Goal: Task Accomplishment & Management: Manage account settings

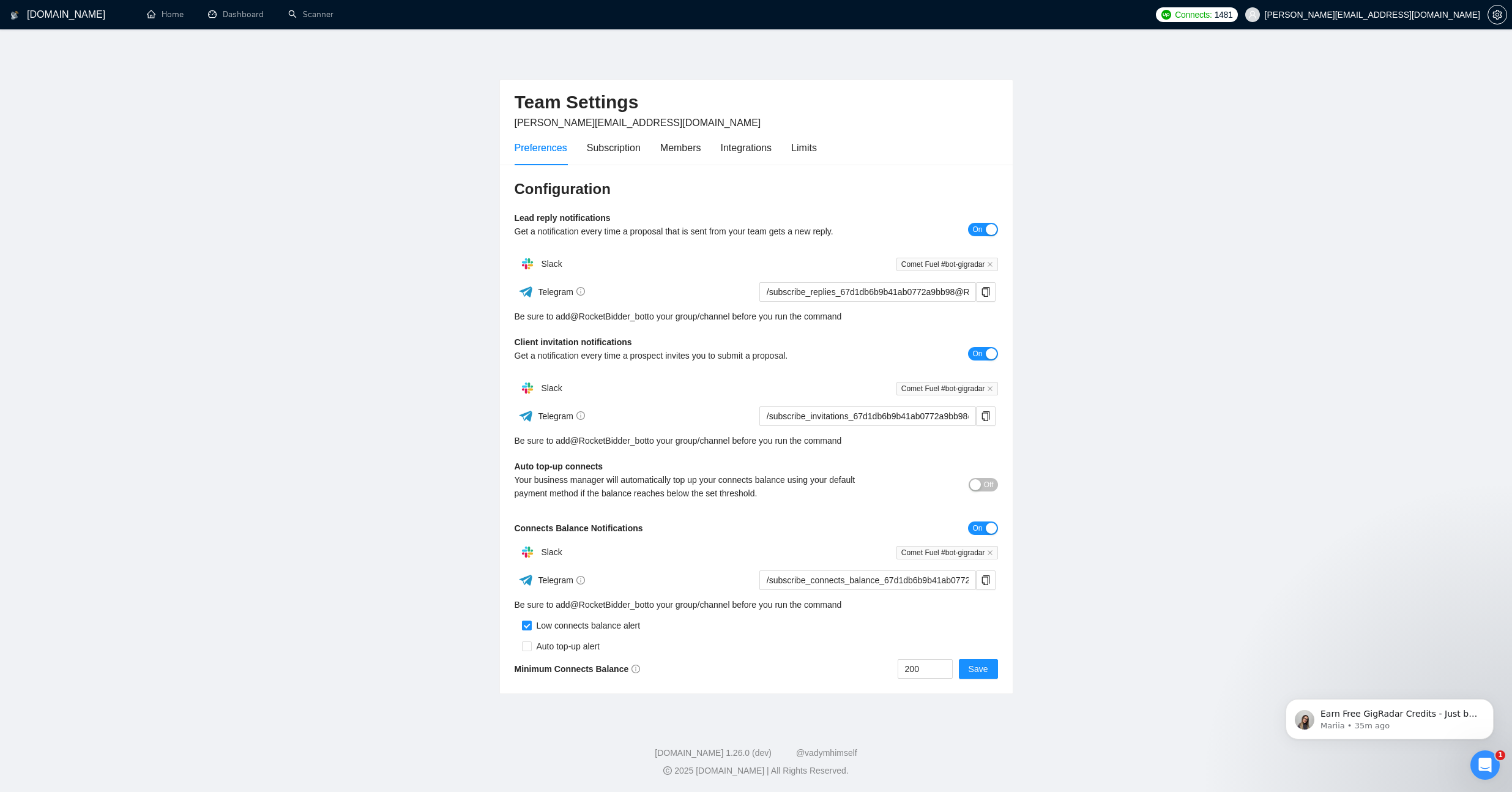
click at [717, 143] on div "Preferences Subscription Members Integrations Limits" at bounding box center [666, 147] width 302 height 35
click at [742, 146] on div "Integrations" at bounding box center [747, 148] width 52 height 15
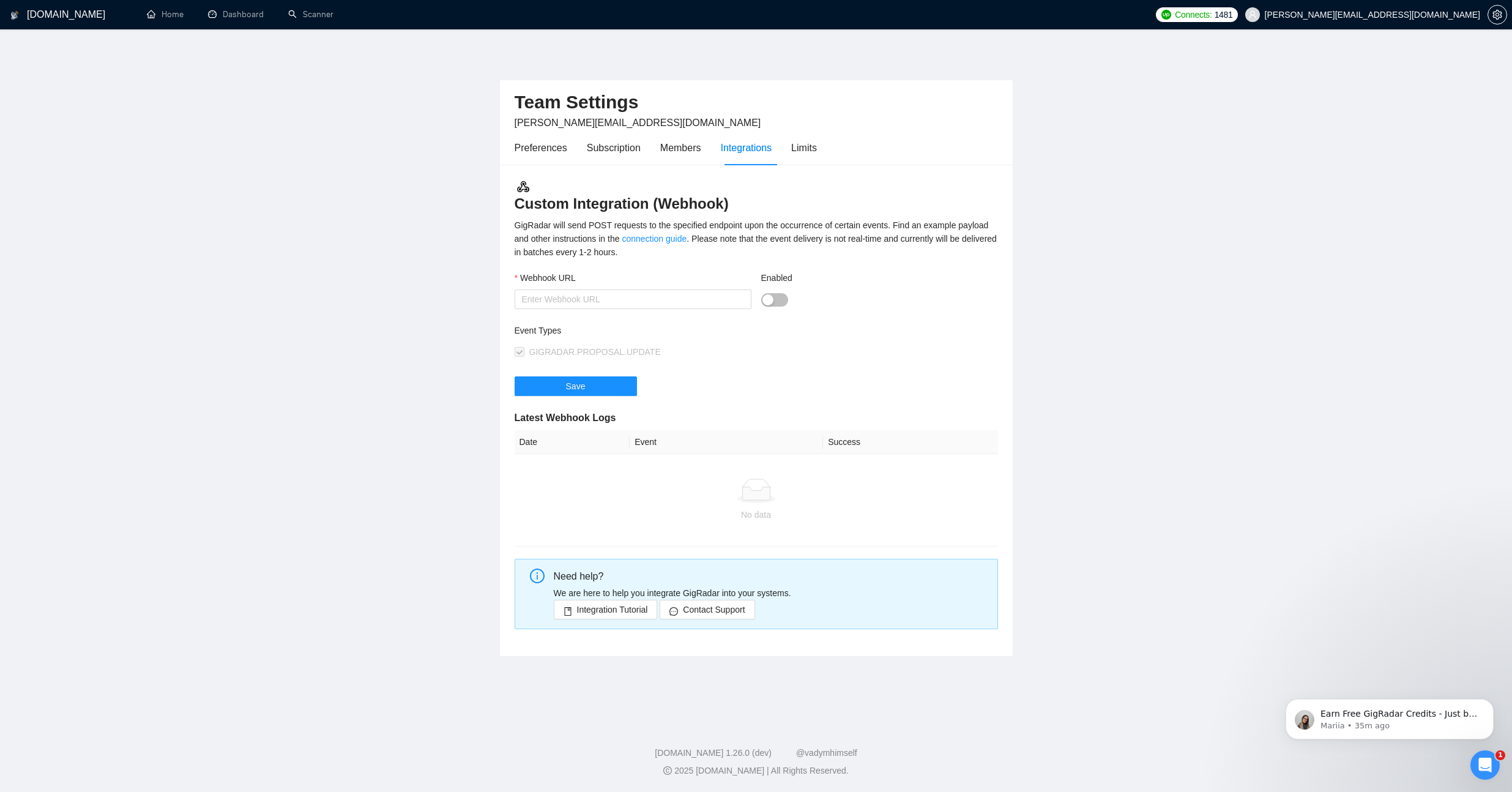
click at [814, 247] on div "GigRadar will send POST requests to the specified endpoint upon the occurrence …" at bounding box center [756, 239] width 483 height 41
click at [585, 610] on span "Integration Tutorial" at bounding box center [612, 610] width 71 height 14
click at [634, 297] on input "Webhook URL" at bounding box center [633, 299] width 237 height 19
paste input "[URL][DOMAIN_NAME]"
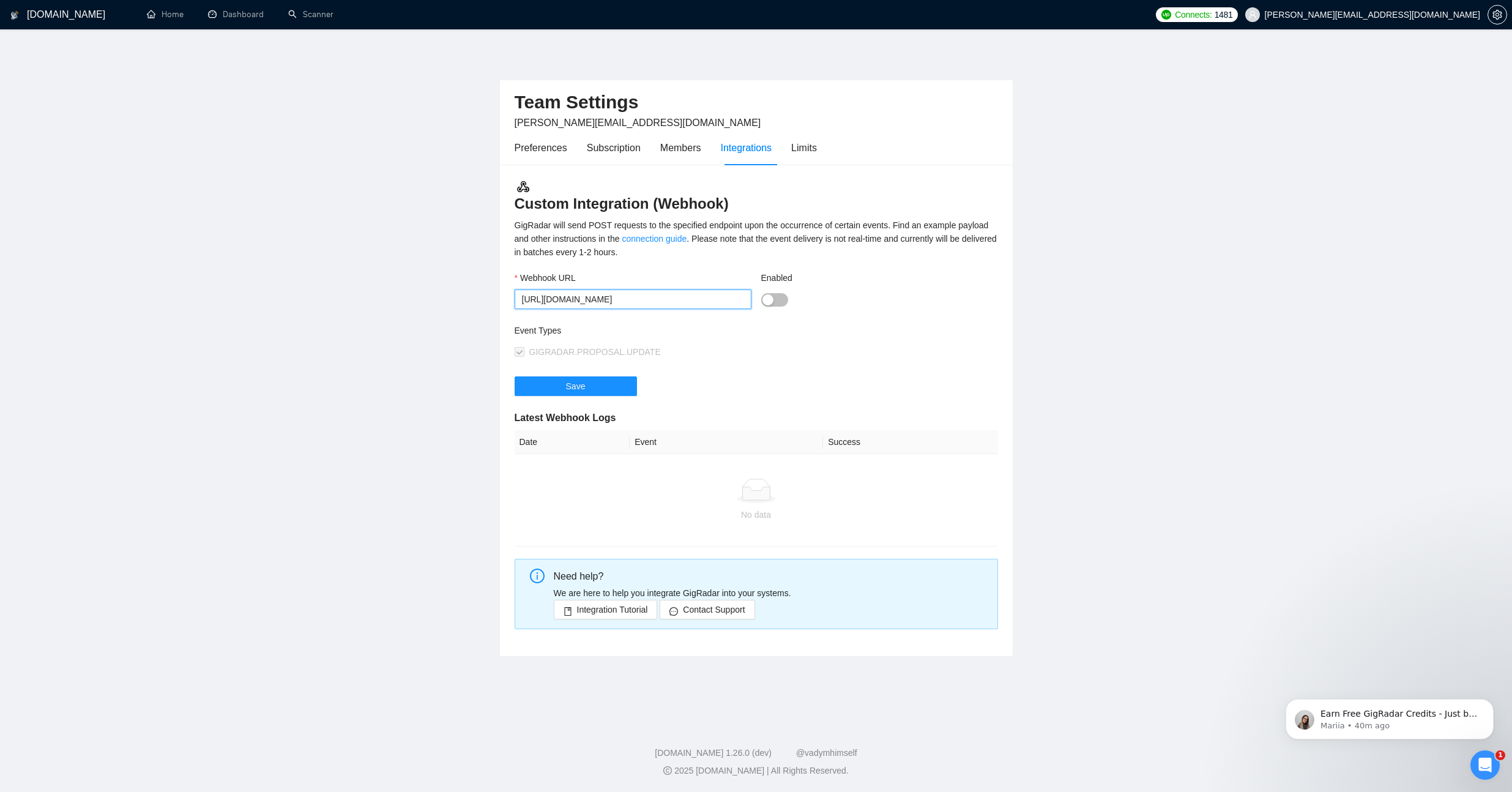
type input "[URL][DOMAIN_NAME]"
click at [775, 297] on button "Enabled" at bounding box center [775, 300] width 27 height 14
click at [614, 385] on button "Save" at bounding box center [575, 386] width 122 height 19
